Goal: Task Accomplishment & Management: Manage account settings

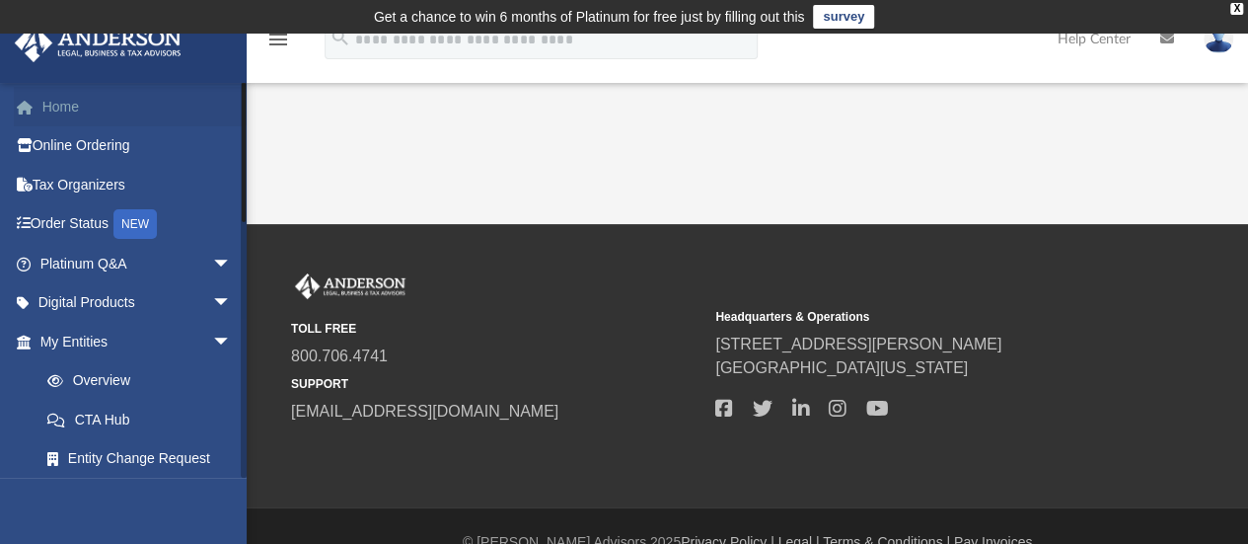
click at [64, 109] on link "Home" at bounding box center [138, 106] width 248 height 39
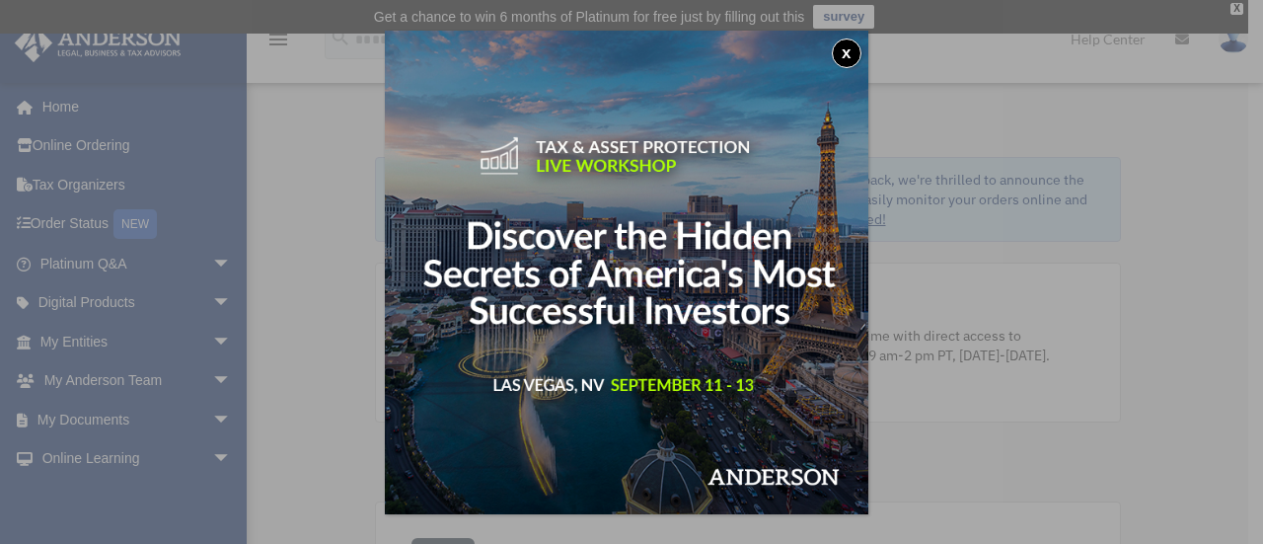
click at [861, 46] on button "x" at bounding box center [847, 53] width 30 height 30
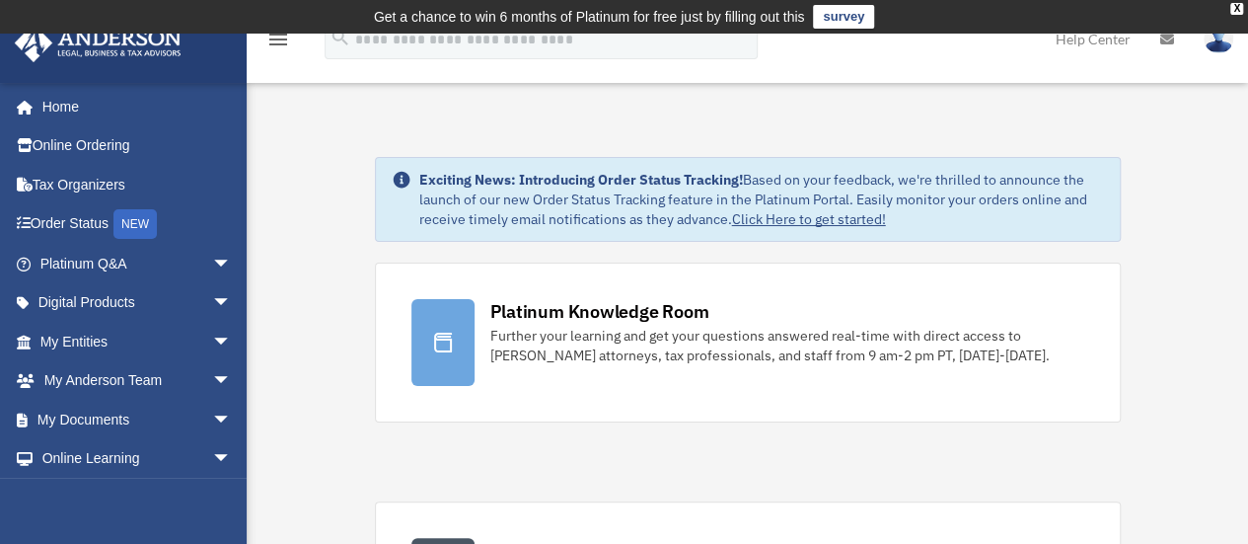
click at [1223, 44] on img at bounding box center [1219, 39] width 30 height 29
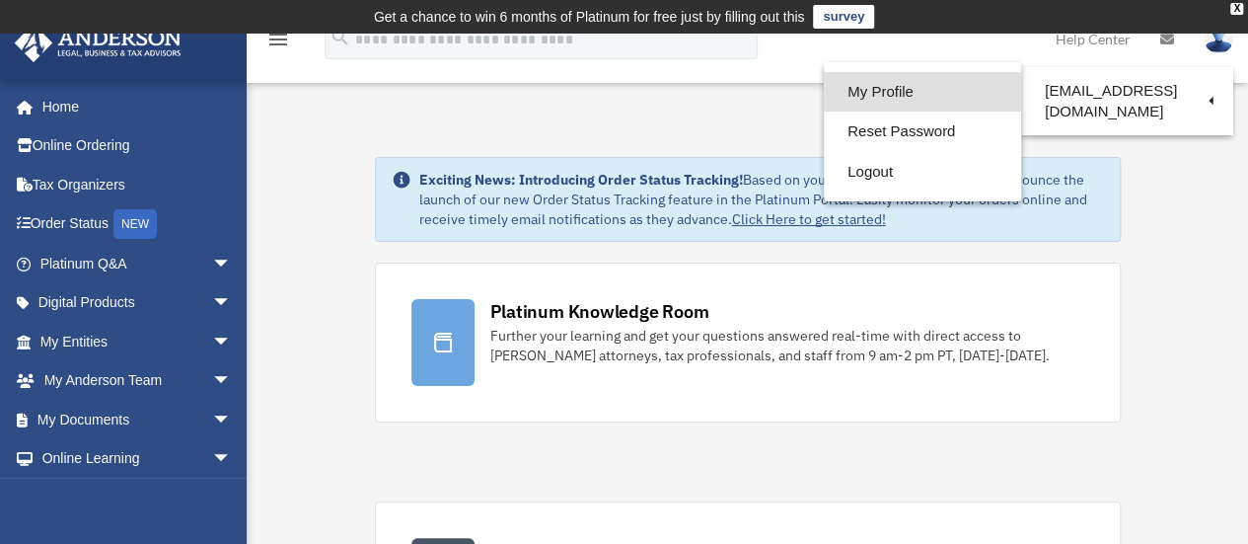
click at [857, 96] on link "My Profile" at bounding box center [922, 92] width 197 height 40
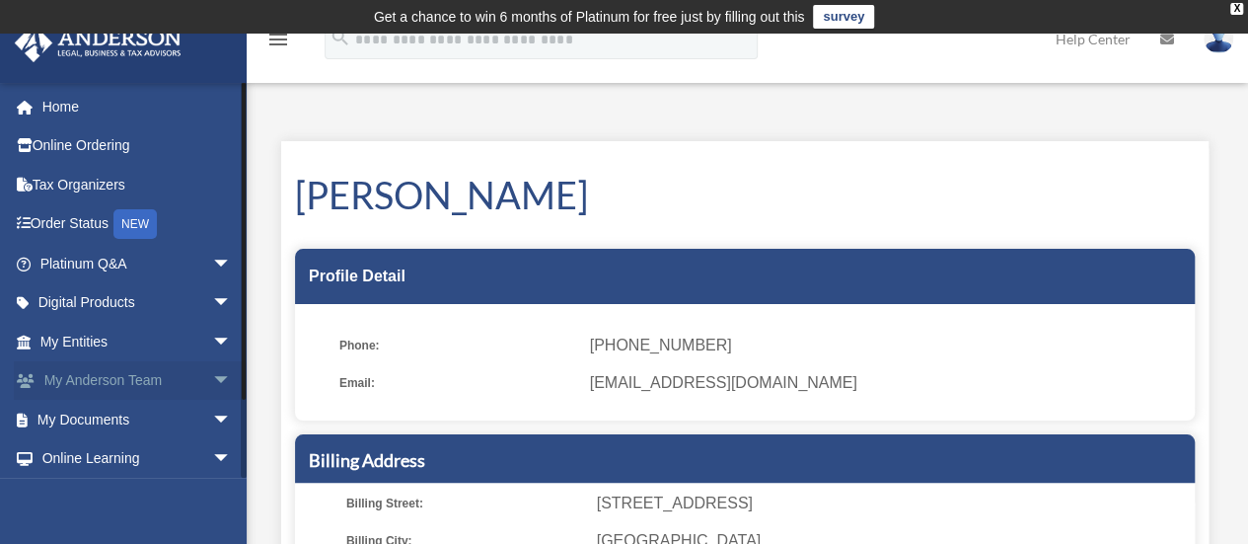
click at [187, 381] on link "My Anderson Team arrow_drop_down" at bounding box center [138, 380] width 248 height 39
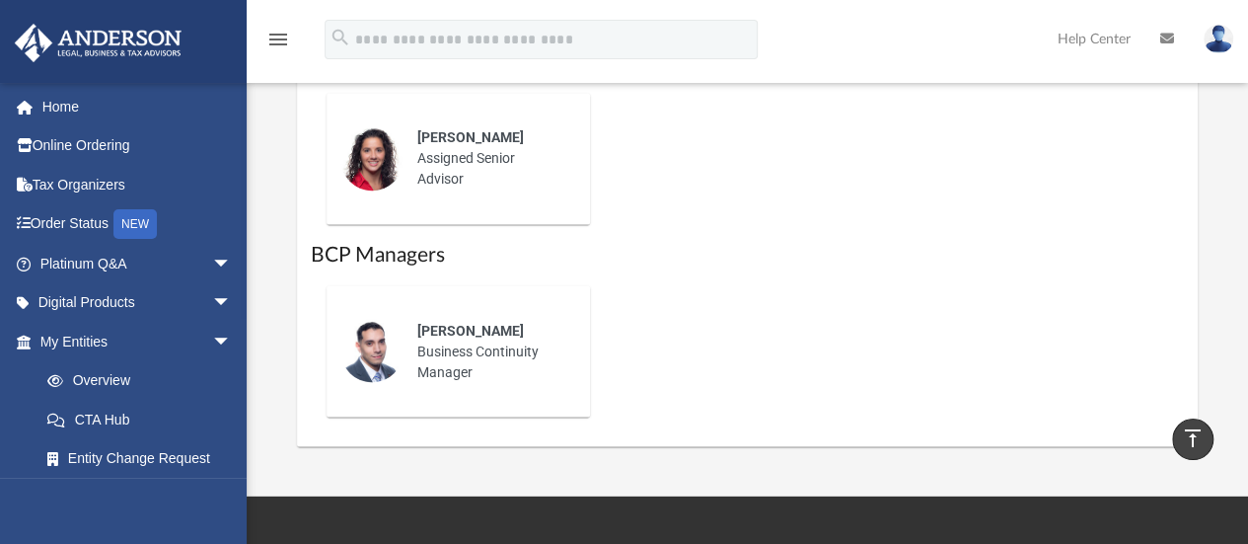
scroll to position [1678, 0]
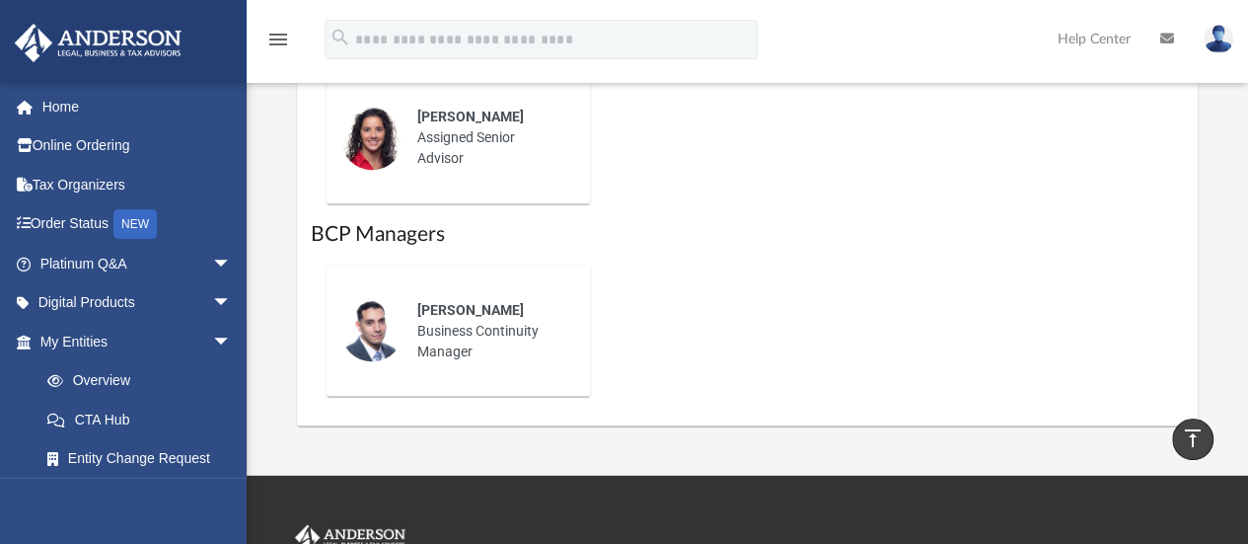
click at [1232, 37] on img at bounding box center [1219, 39] width 30 height 29
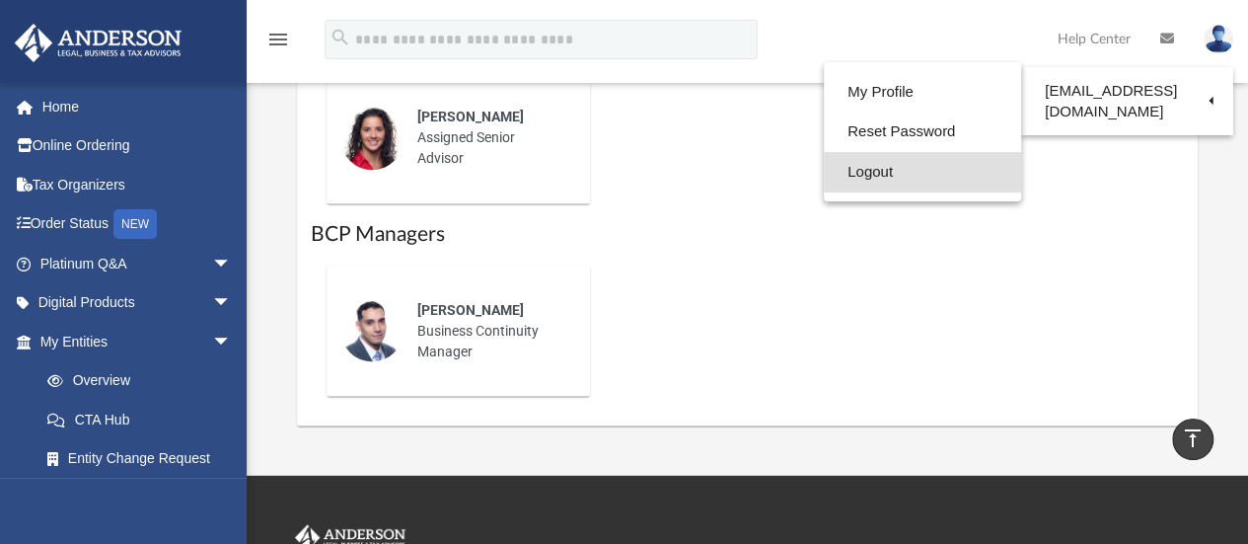
click at [849, 175] on link "Logout" at bounding box center [922, 172] width 197 height 40
